Goal: Check status: Check status

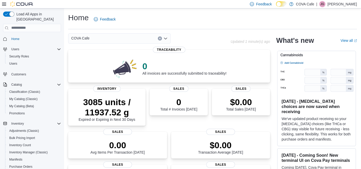
click at [152, 5] on div "Feedback Dark Mode COVA Cafe | [PERSON_NAME]" at bounding box center [180, 4] width 361 height 8
click at [146, 10] on div "Home Feedback COVA Cafe Updated 2 minute(s) ago 0 All invoices are successfully…" at bounding box center [212, 152] width 297 height 289
click at [32, 97] on span "My Catalog (Classic)" at bounding box center [23, 99] width 28 height 4
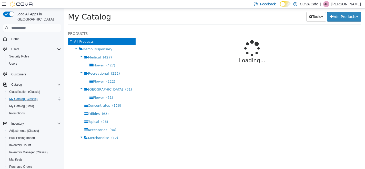
select select "**********"
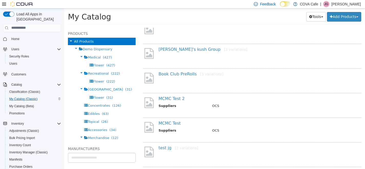
scroll to position [51, 0]
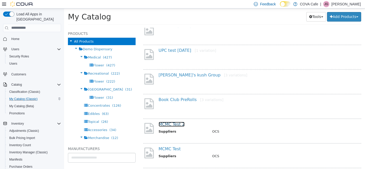
click at [176, 124] on link "MCMC Test 2" at bounding box center [172, 123] width 26 height 5
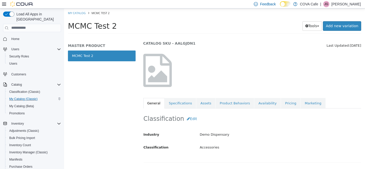
scroll to position [26, 0]
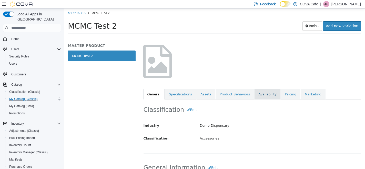
click at [254, 95] on link "Availability" at bounding box center [267, 94] width 26 height 11
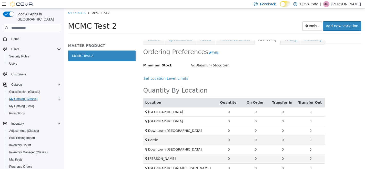
scroll to position [49, 0]
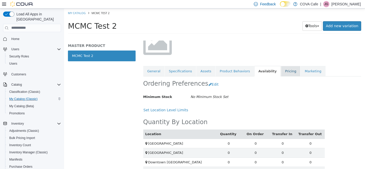
click at [281, 70] on link "Pricing" at bounding box center [290, 71] width 19 height 11
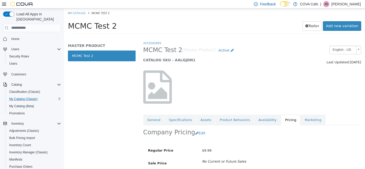
scroll to position [23, 0]
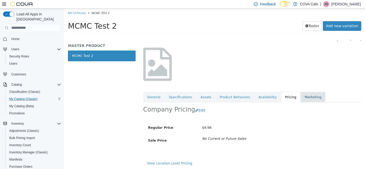
click at [301, 96] on link "Marketing" at bounding box center [313, 96] width 25 height 11
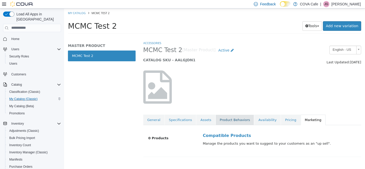
click at [234, 119] on link "Product Behaviors" at bounding box center [235, 119] width 38 height 11
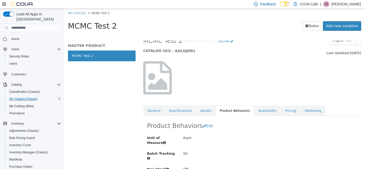
scroll to position [15, 0]
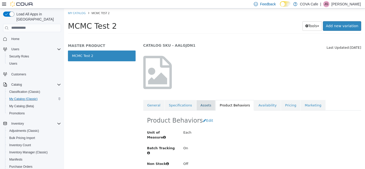
click at [200, 104] on link "Assets" at bounding box center [205, 105] width 19 height 11
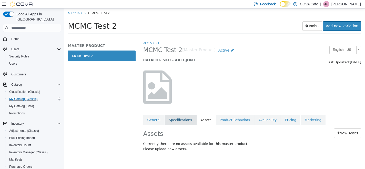
click at [182, 119] on link "Specifications" at bounding box center [180, 119] width 31 height 11
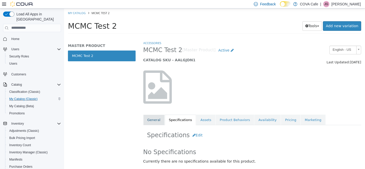
click at [152, 120] on link "General" at bounding box center [153, 119] width 21 height 11
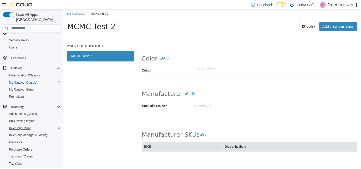
scroll to position [26, 0]
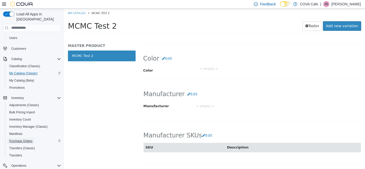
click at [23, 139] on span "Purchase Orders" at bounding box center [20, 141] width 23 height 4
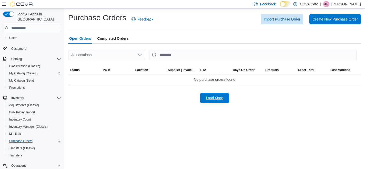
click at [216, 98] on span "Load More" at bounding box center [214, 97] width 17 height 5
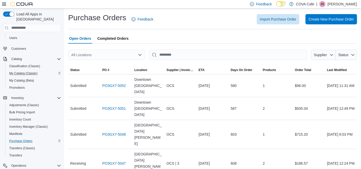
click at [114, 36] on span "Completed Orders" at bounding box center [112, 38] width 31 height 10
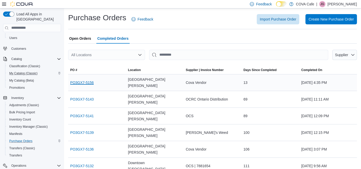
click at [84, 81] on link "PO3GX7-5156" at bounding box center [82, 82] width 24 height 6
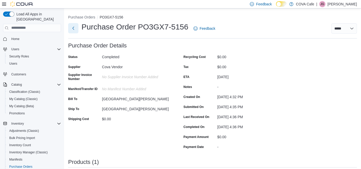
click at [75, 28] on button "Next" at bounding box center [73, 28] width 10 height 10
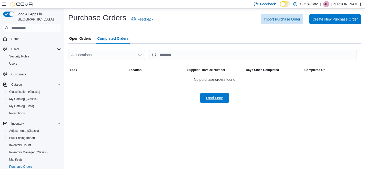
click at [215, 101] on span "Load More" at bounding box center [214, 98] width 23 height 10
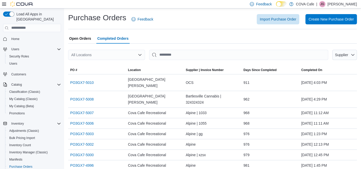
click at [85, 40] on span "Open Orders" at bounding box center [80, 38] width 22 height 10
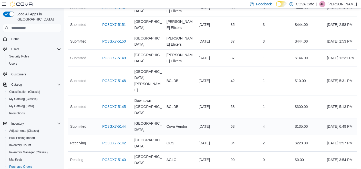
scroll to position [128, 0]
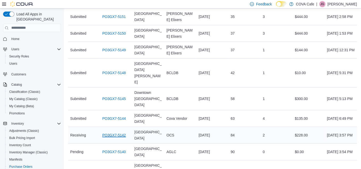
click at [112, 132] on link "PO3GX7-5142" at bounding box center [114, 135] width 24 height 6
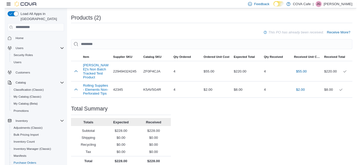
scroll to position [149, 0]
